Goal: Browse casually: Explore the website without a specific task or goal

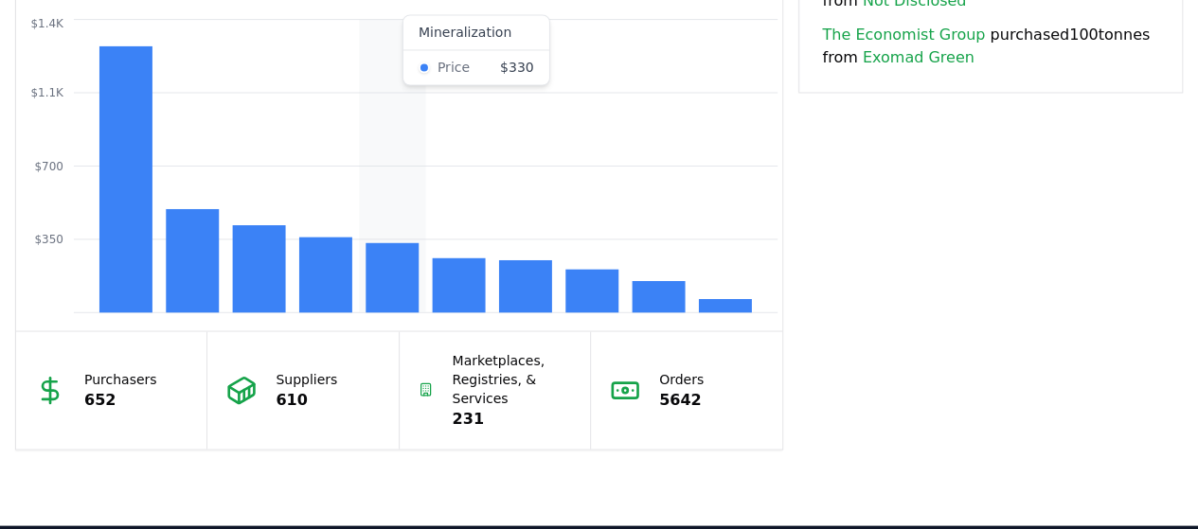
scroll to position [1626, 0]
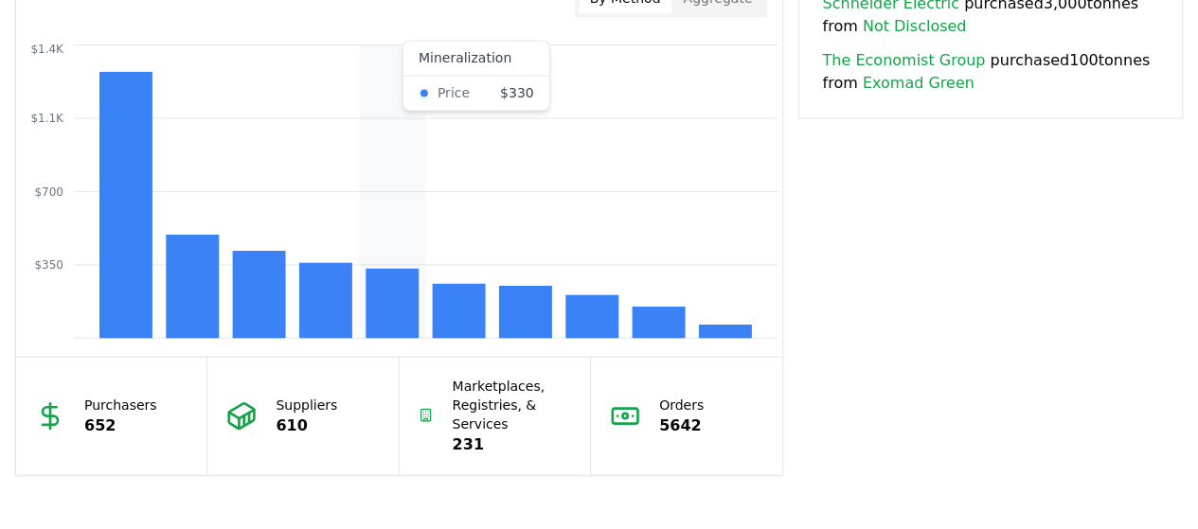
click at [396, 304] on rect at bounding box center [392, 303] width 53 height 70
click at [313, 311] on rect at bounding box center [325, 300] width 53 height 76
click at [278, 305] on rect at bounding box center [259, 294] width 53 height 87
click at [193, 304] on rect at bounding box center [192, 286] width 53 height 103
click at [371, 311] on rect at bounding box center [392, 303] width 53 height 70
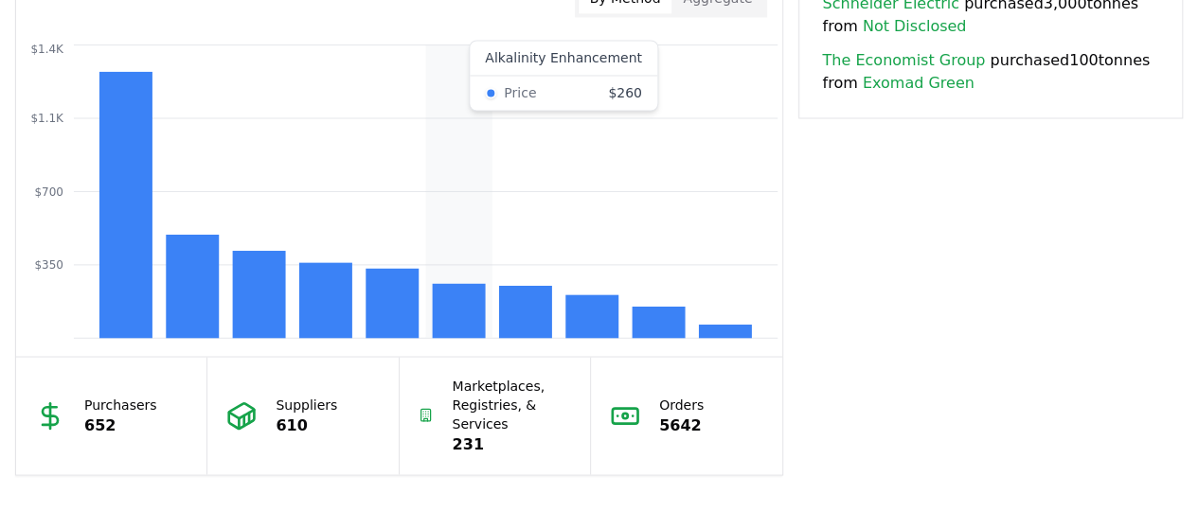
click at [435, 319] on rect at bounding box center [459, 310] width 53 height 55
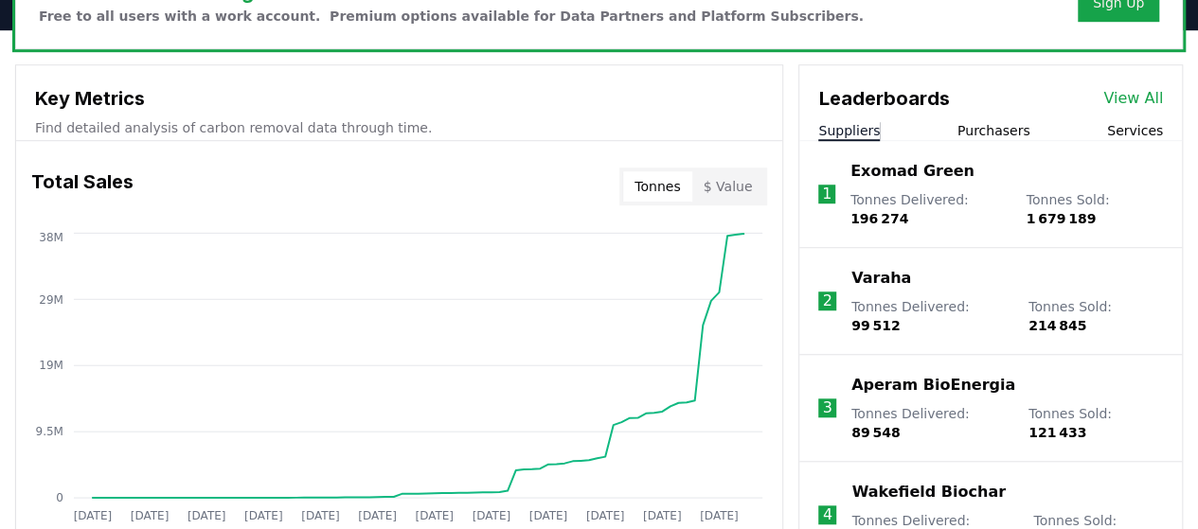
scroll to position [608, 0]
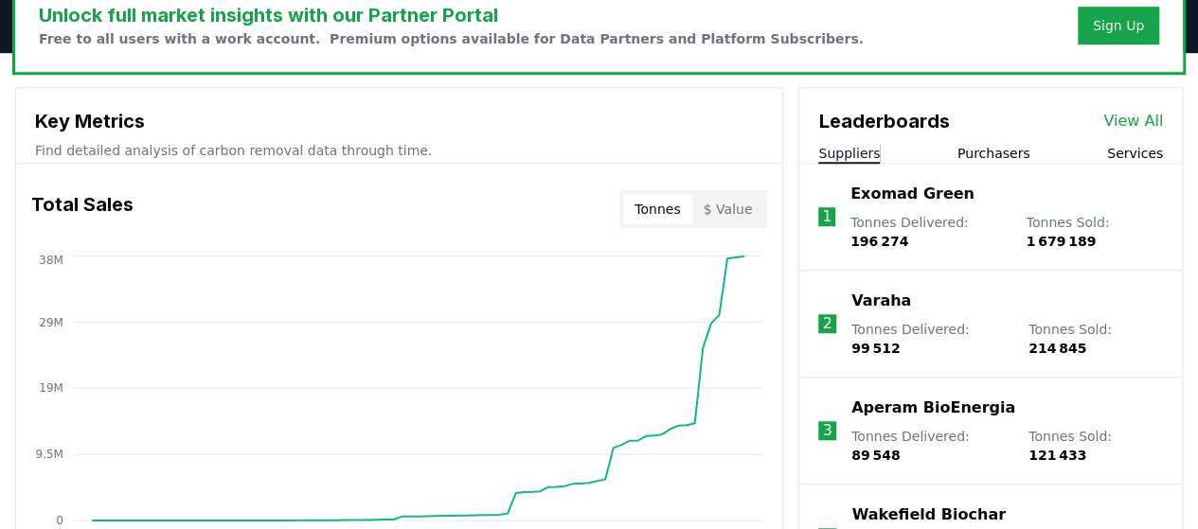
click at [591, 148] on button "Purchasers" at bounding box center [993, 153] width 73 height 19
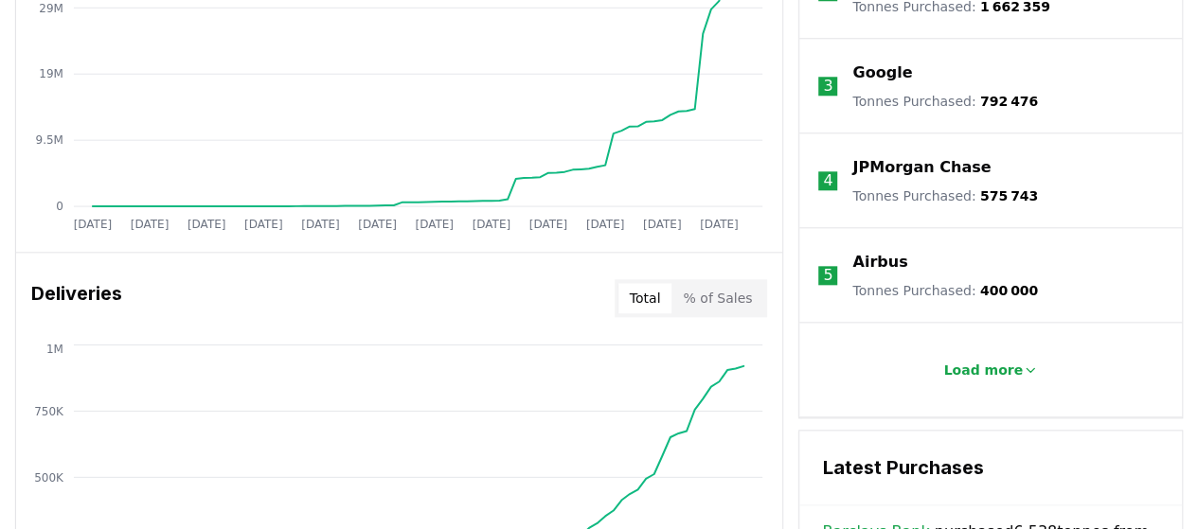
scroll to position [924, 0]
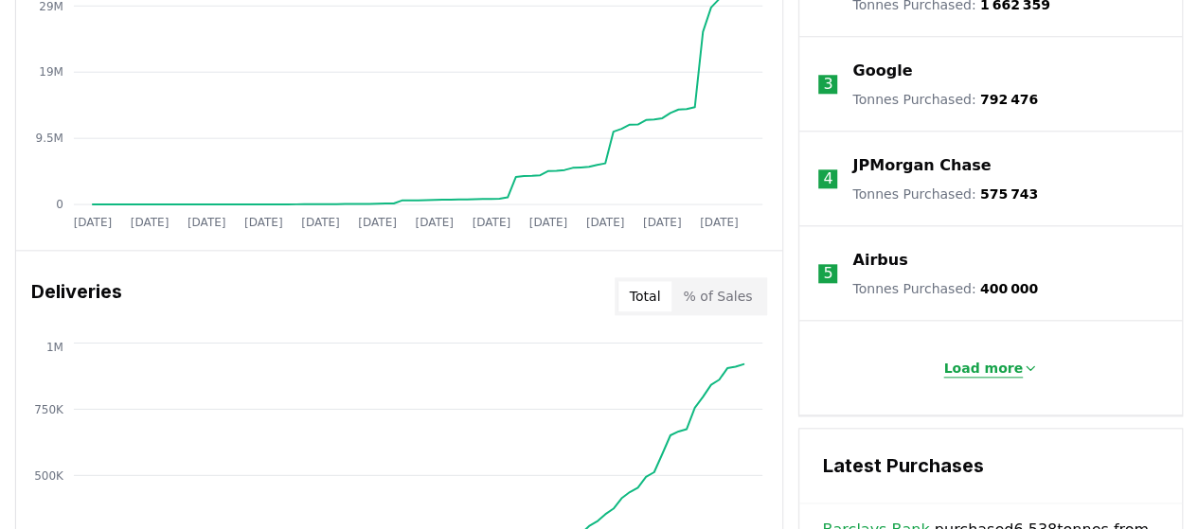
click at [591, 372] on p "Load more" at bounding box center [983, 368] width 80 height 19
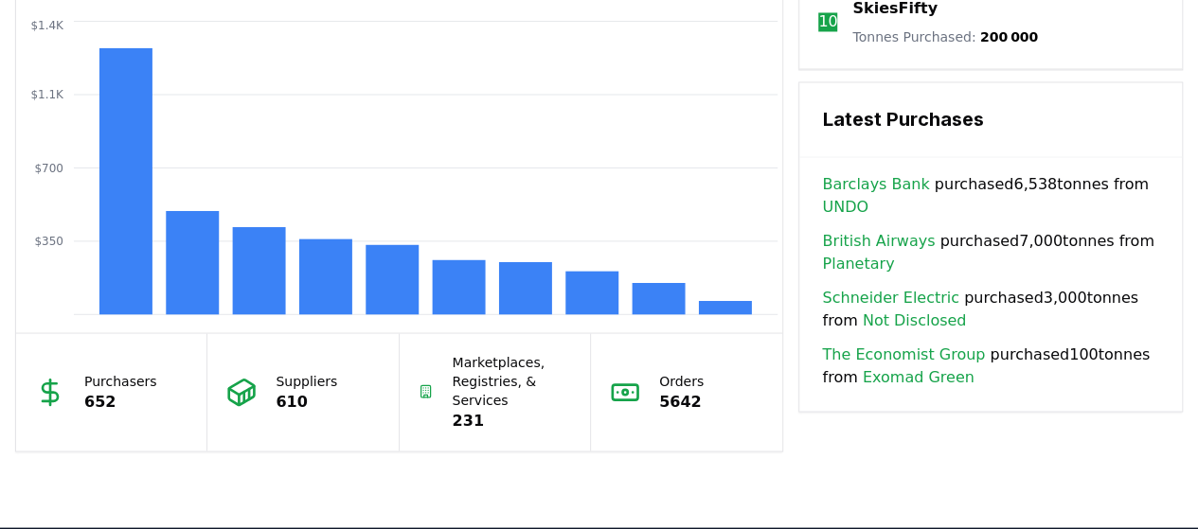
scroll to position [1679, 0]
